Goal: Information Seeking & Learning: Learn about a topic

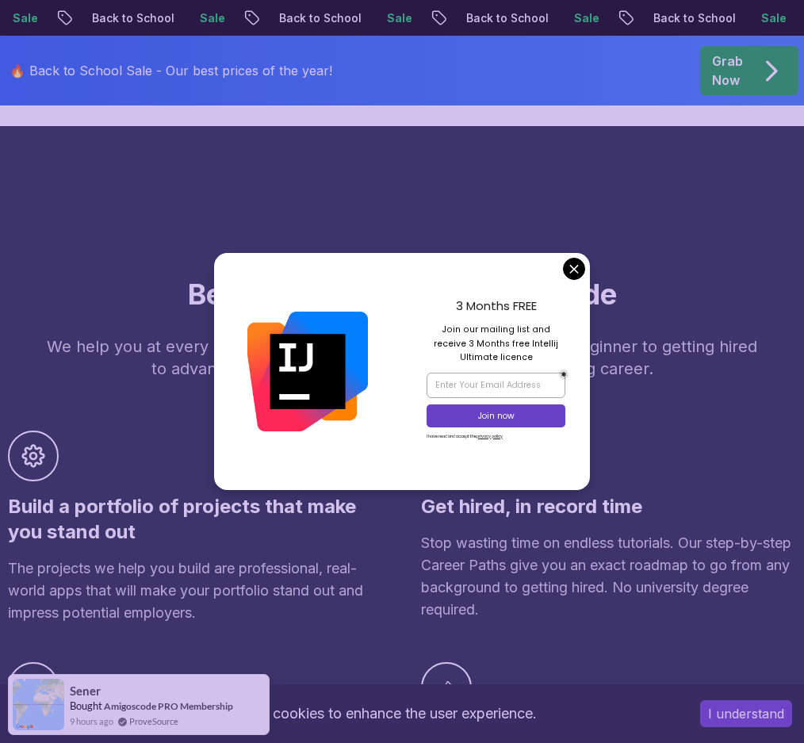
scroll to position [1094, 0]
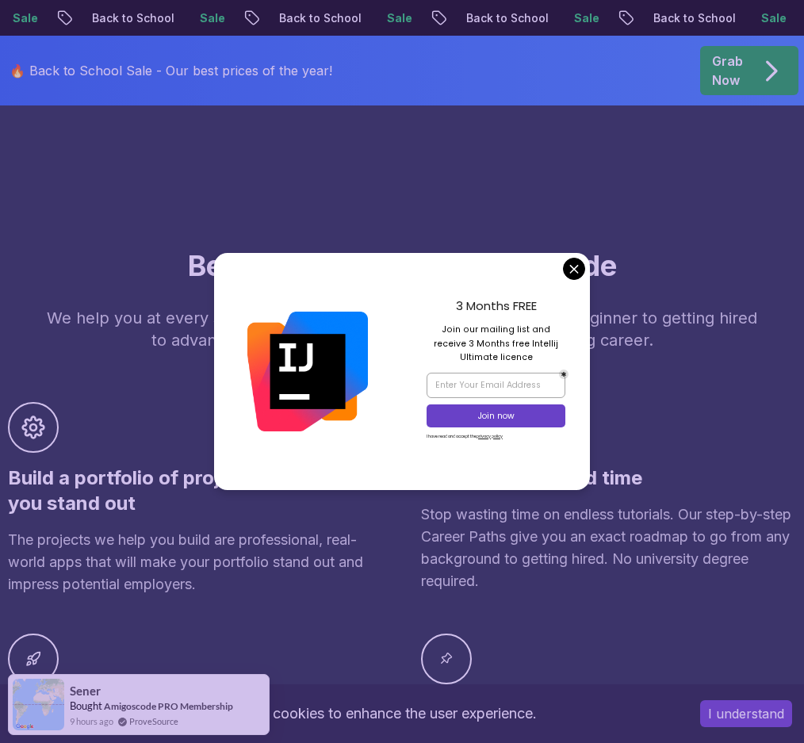
click at [569, 278] on div "3 Months FREE Join our mailing list and receive 3 Months free Intellij Ultimate…" at bounding box center [496, 371] width 188 height 237
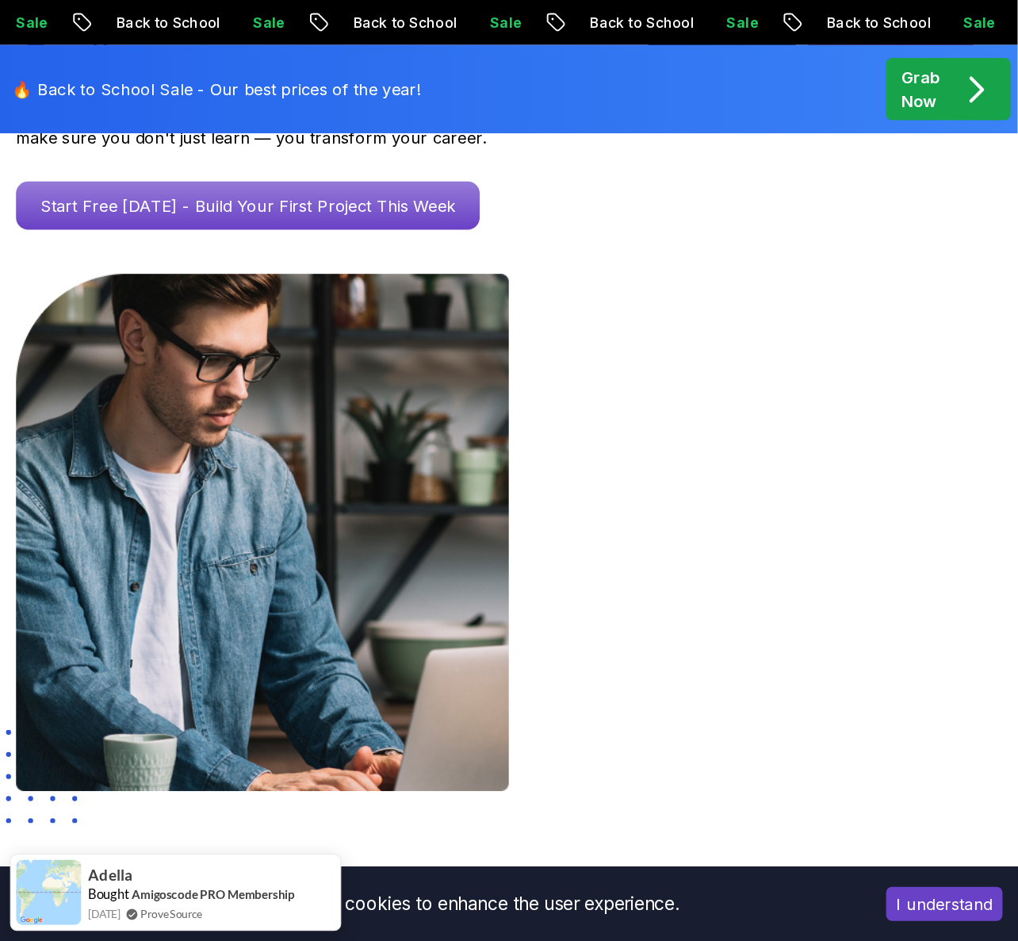
scroll to position [0, 0]
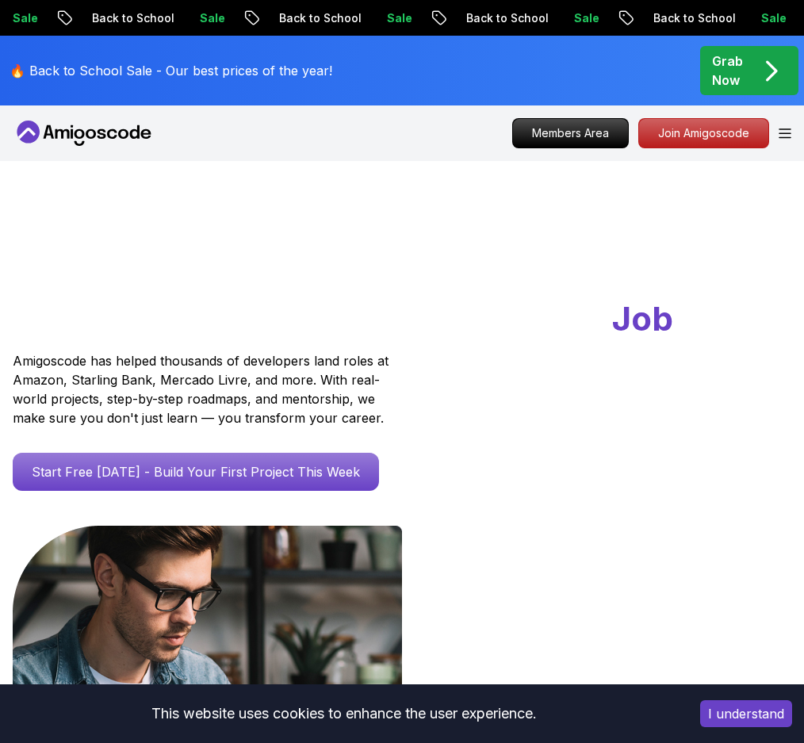
click at [433, 261] on h1 "Go From Learning to Hired: Master Java, Spring Boot & Cloud Skills That Get You…" at bounding box center [402, 296] width 779 height 92
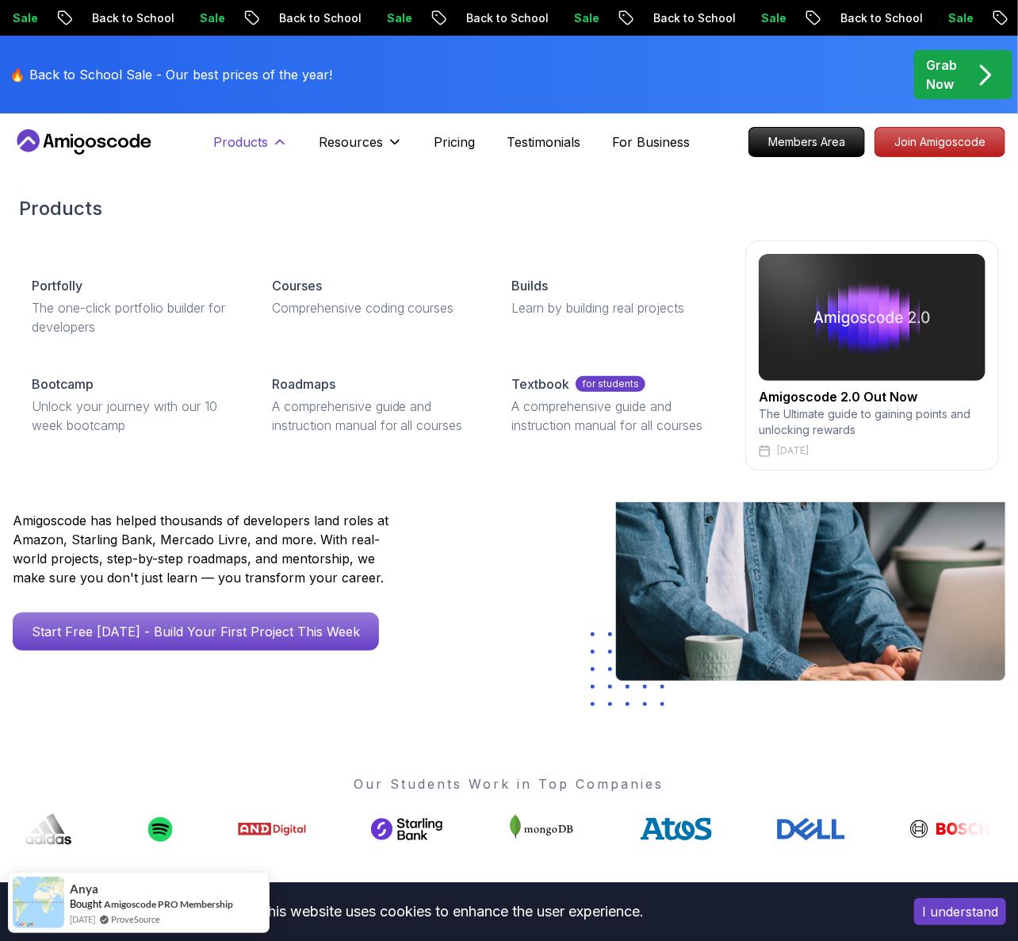
click at [265, 140] on p "Products" at bounding box center [241, 141] width 55 height 19
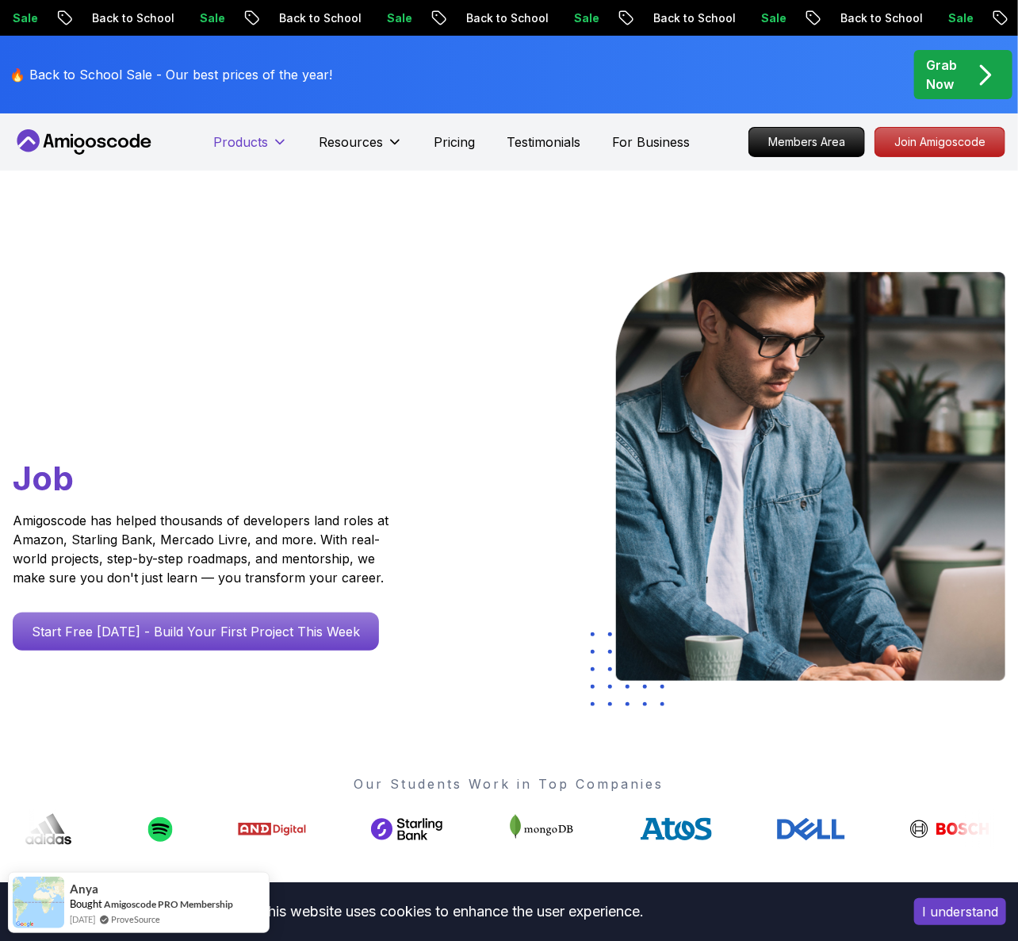
click at [265, 140] on p "Products" at bounding box center [241, 141] width 55 height 19
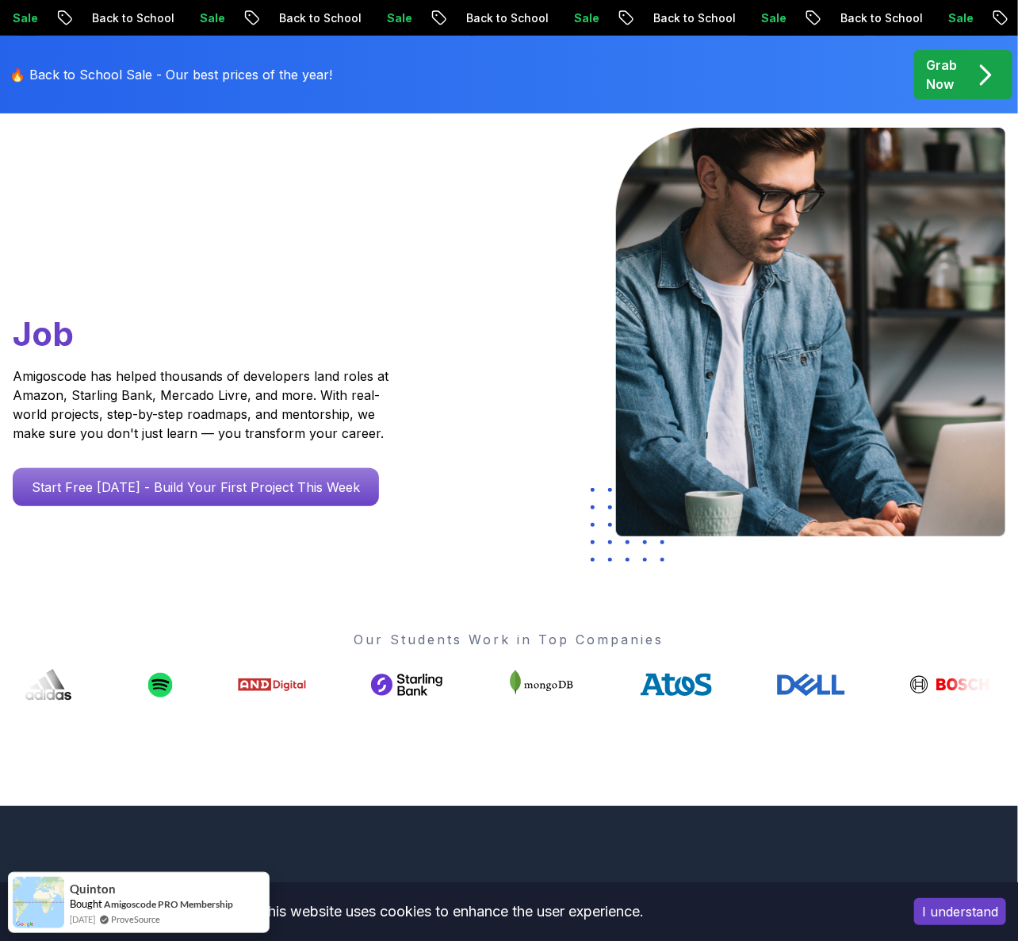
scroll to position [57, 0]
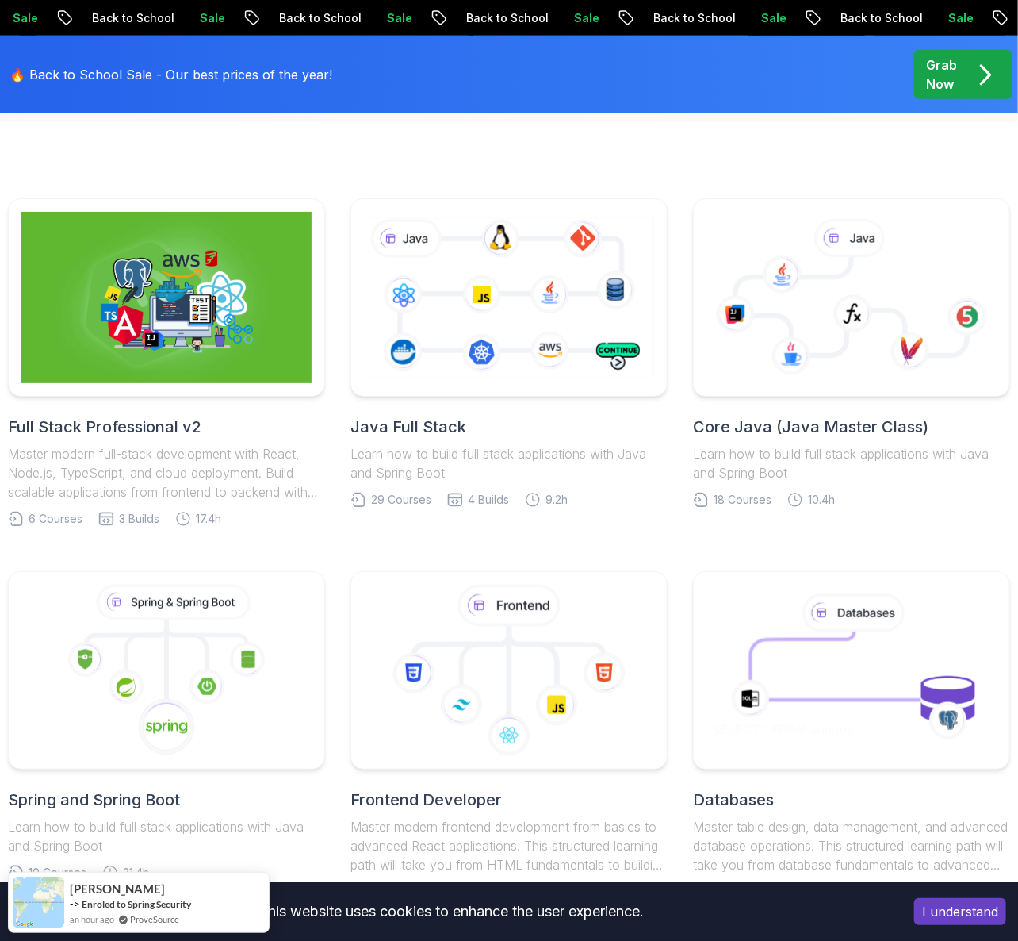
scroll to position [368, 0]
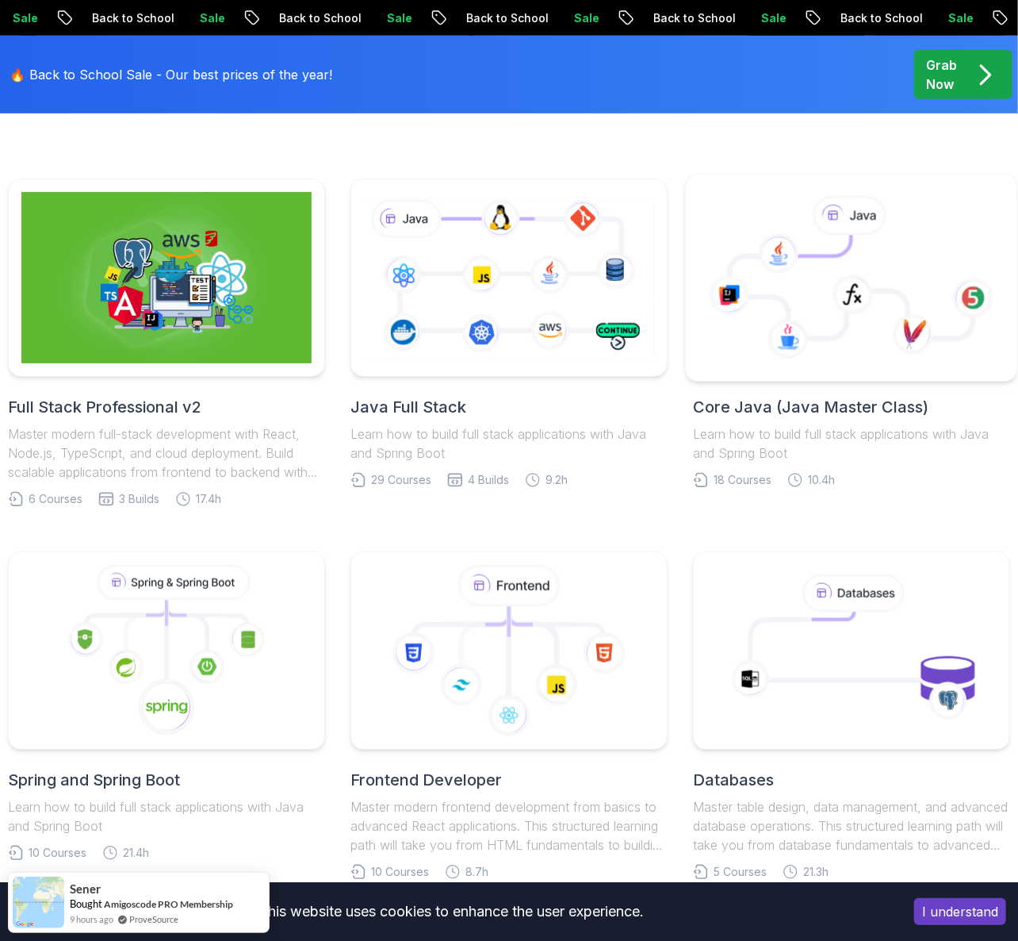
click at [709, 358] on body "Sale Back to School Sale Back to School Sale Back to School Sale Back to School…" at bounding box center [509, 867] width 1018 height 2470
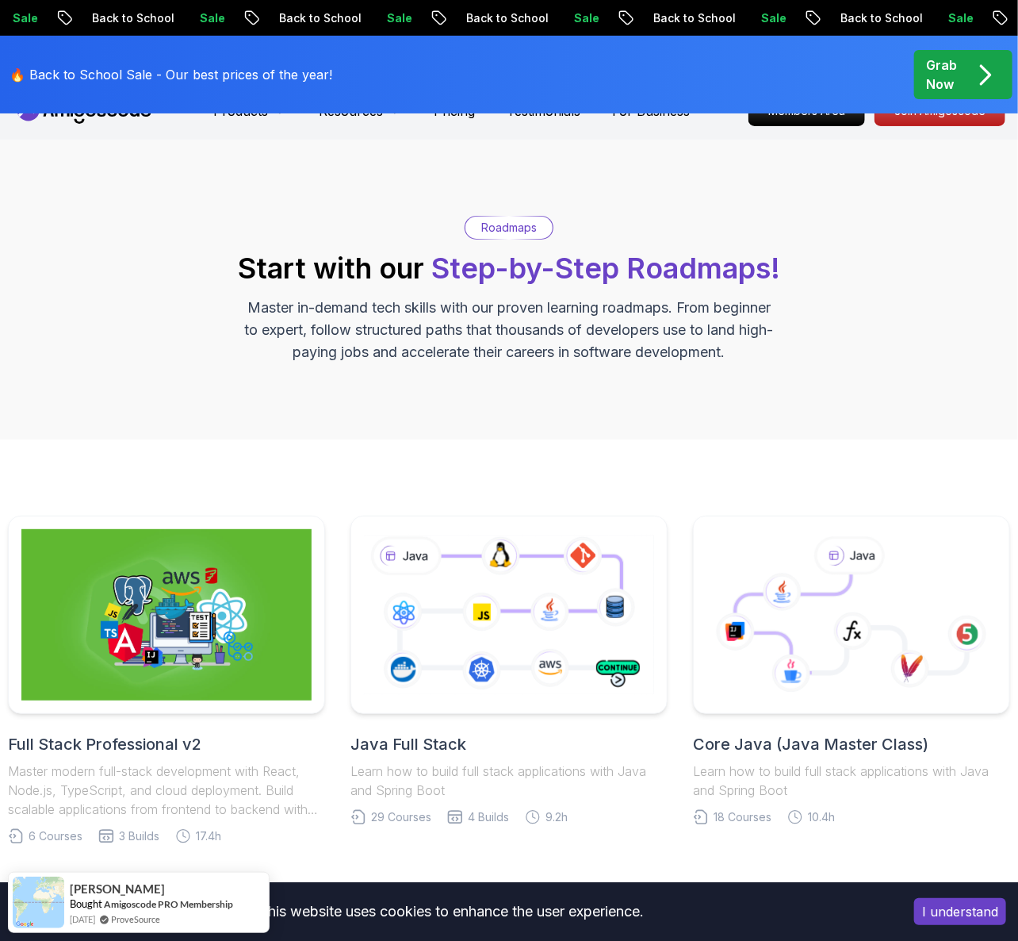
scroll to position [0, 0]
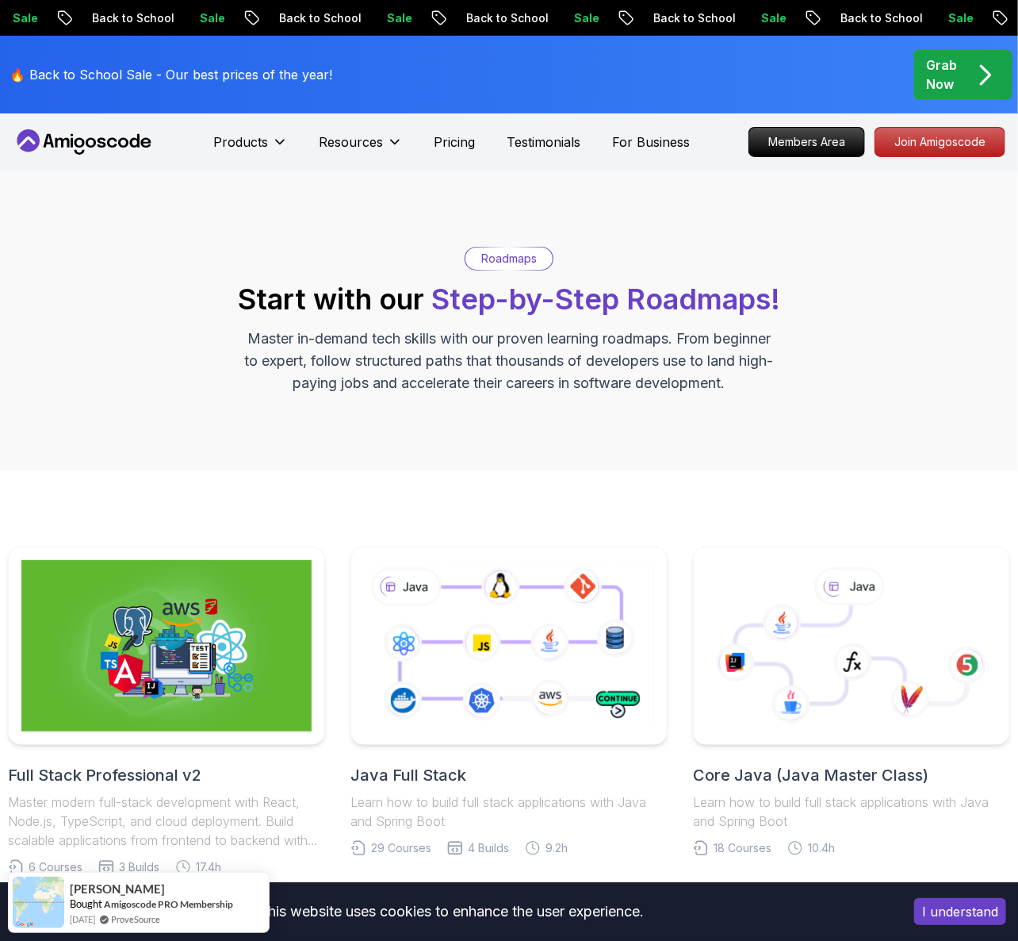
click at [124, 214] on div "Roadmaps Start with our Step-by-Step Roadmaps! Master in-demand tech skills wit…" at bounding box center [509, 321] width 1018 height 300
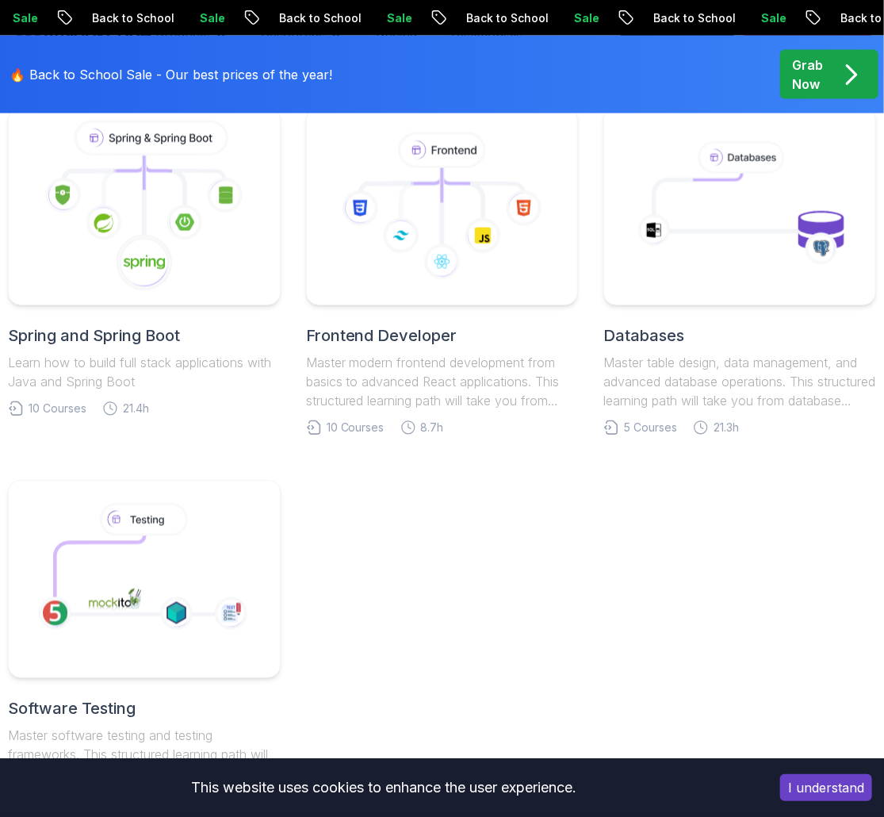
scroll to position [781, 0]
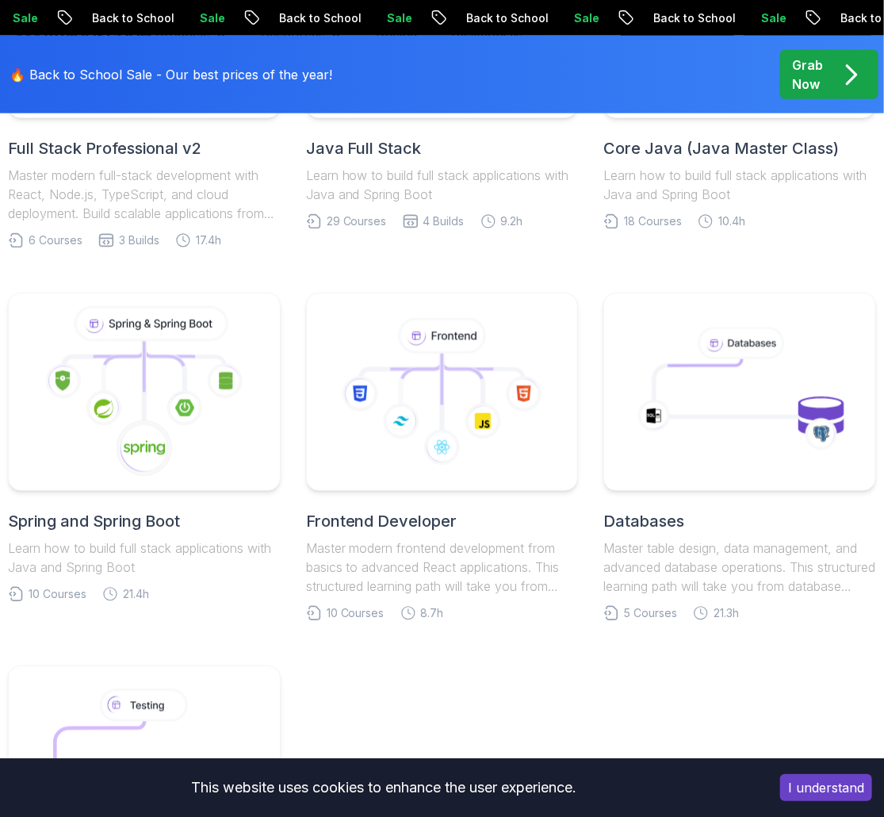
scroll to position [630, 0]
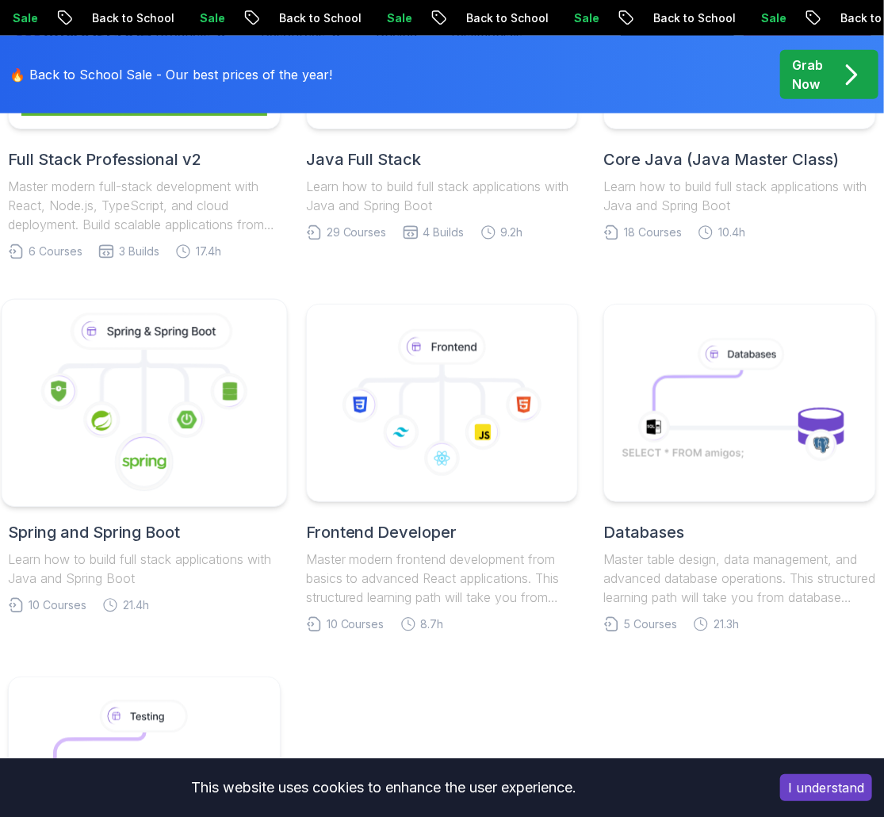
click at [157, 492] on g at bounding box center [144, 462] width 63 height 63
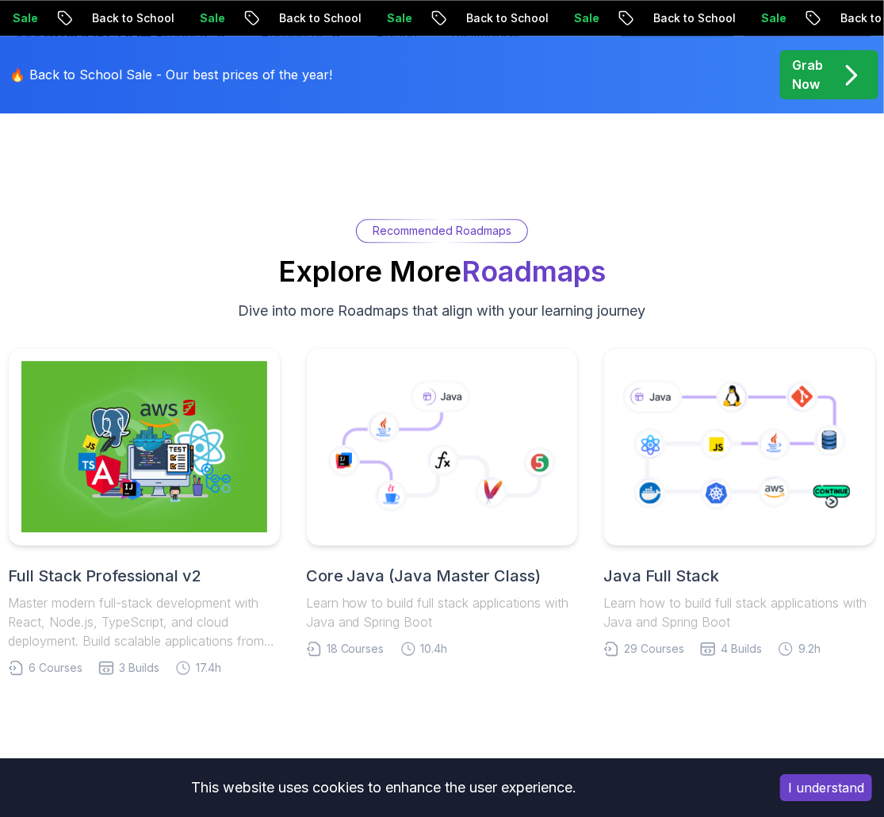
scroll to position [5861, 0]
